Goal: Task Accomplishment & Management: Complete application form

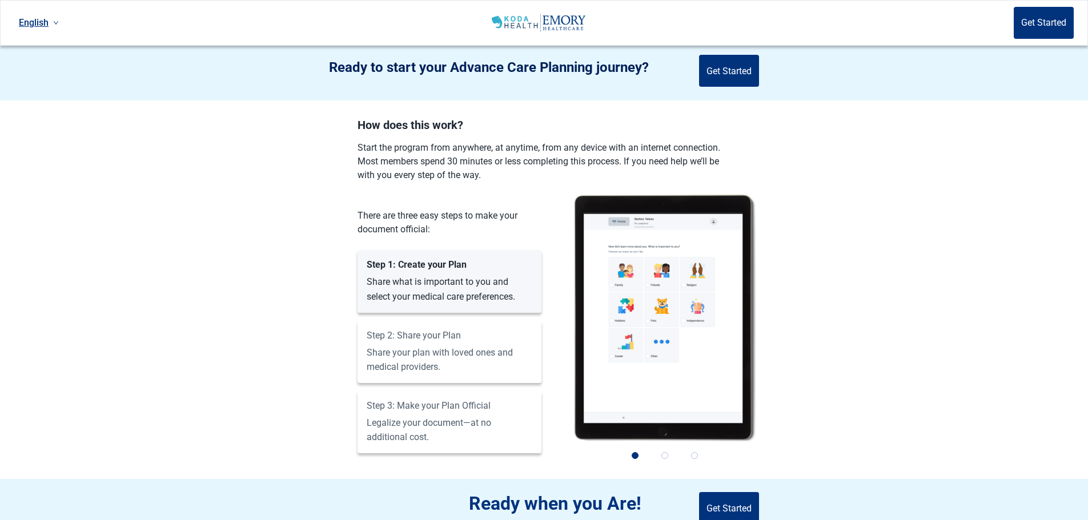
scroll to position [531, 0]
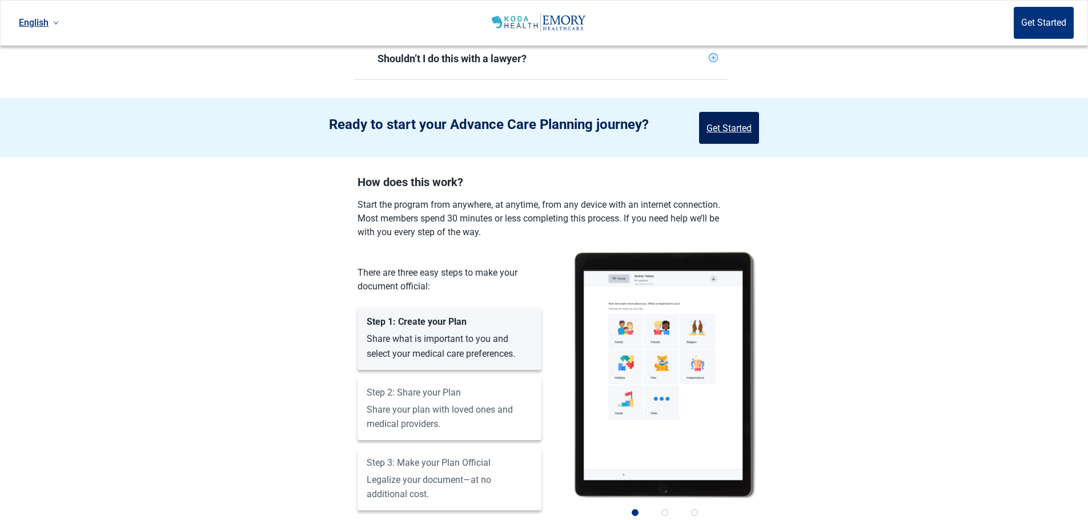
click at [741, 122] on button "Get Started" at bounding box center [729, 128] width 60 height 32
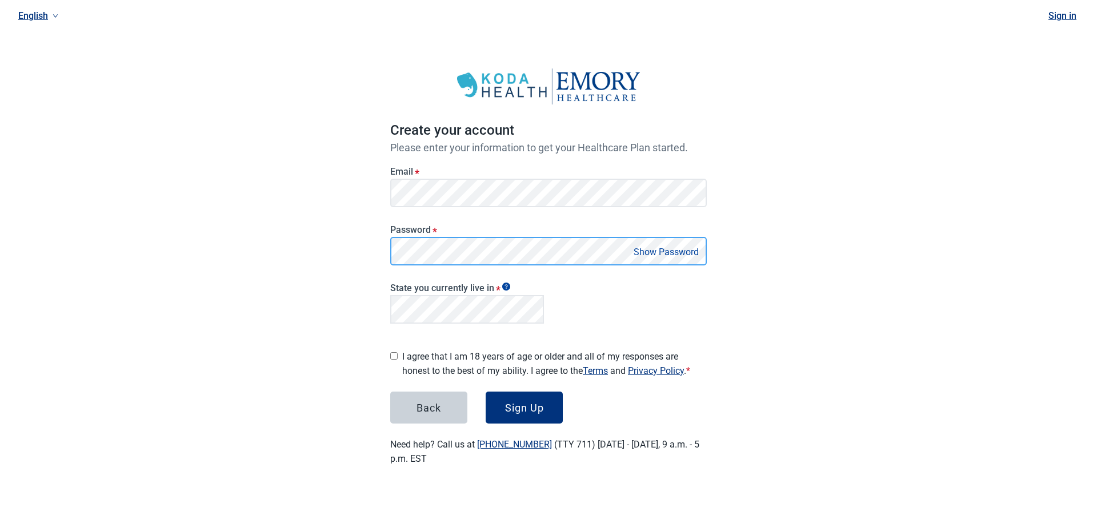
click at [486, 392] on button "Sign Up" at bounding box center [524, 408] width 77 height 32
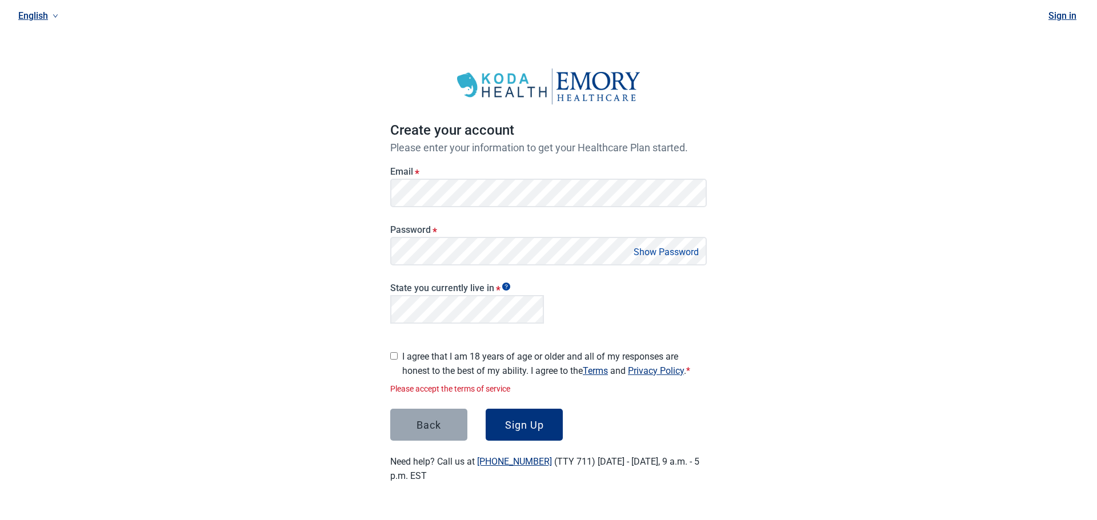
click at [438, 428] on button "Back" at bounding box center [428, 425] width 77 height 32
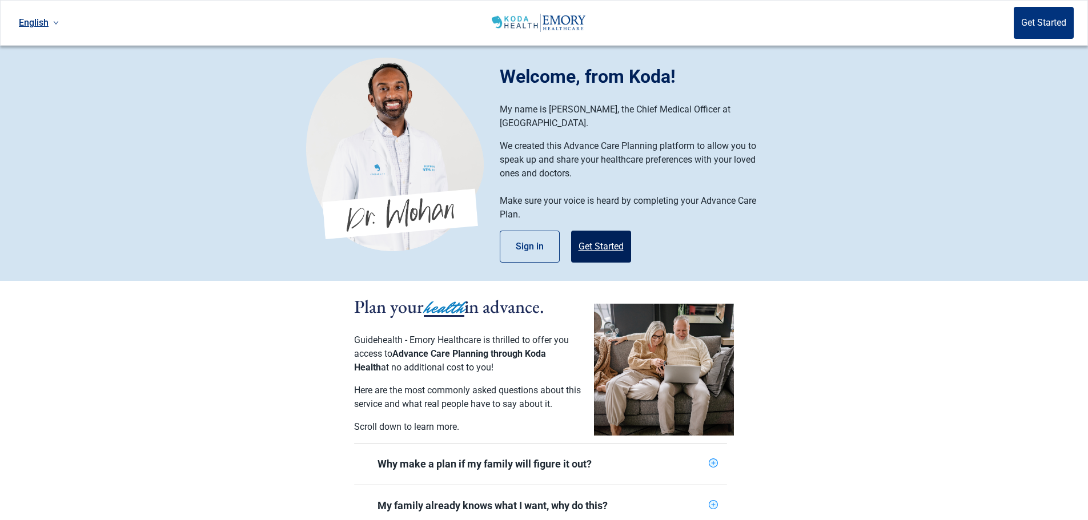
click at [593, 234] on button "Get Started" at bounding box center [601, 247] width 60 height 32
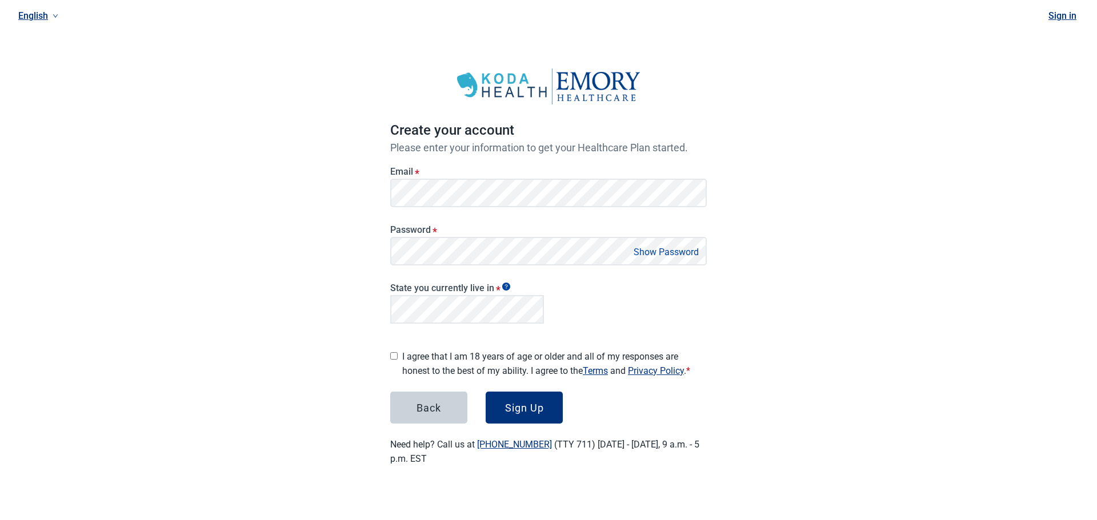
click at [274, 175] on div "English Sign in Create your account Please enter your information to get your H…" at bounding box center [548, 247] width 1097 height 494
click at [362, 245] on div "English Sign in Create your account Please enter your information to get your H…" at bounding box center [548, 247] width 1097 height 494
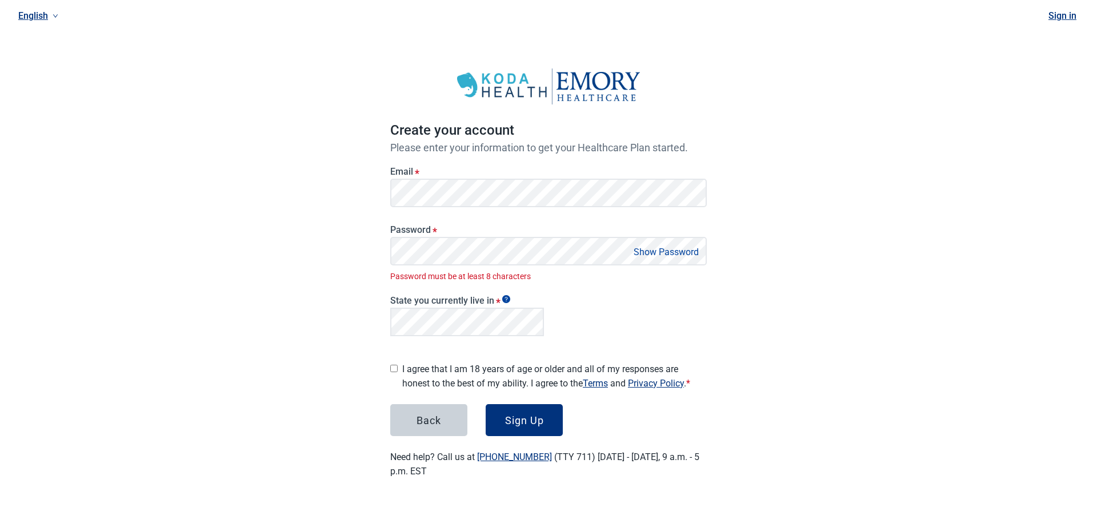
click at [749, 310] on div "English Sign in Create your account Please enter your information to get your H…" at bounding box center [548, 253] width 1097 height 506
